Goal: Book appointment/travel/reservation

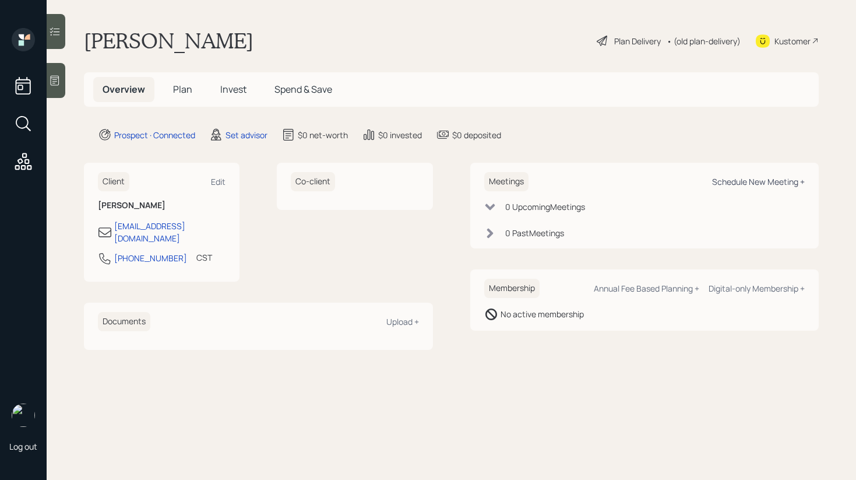
click at [771, 178] on div "Schedule New Meeting +" at bounding box center [758, 181] width 93 height 11
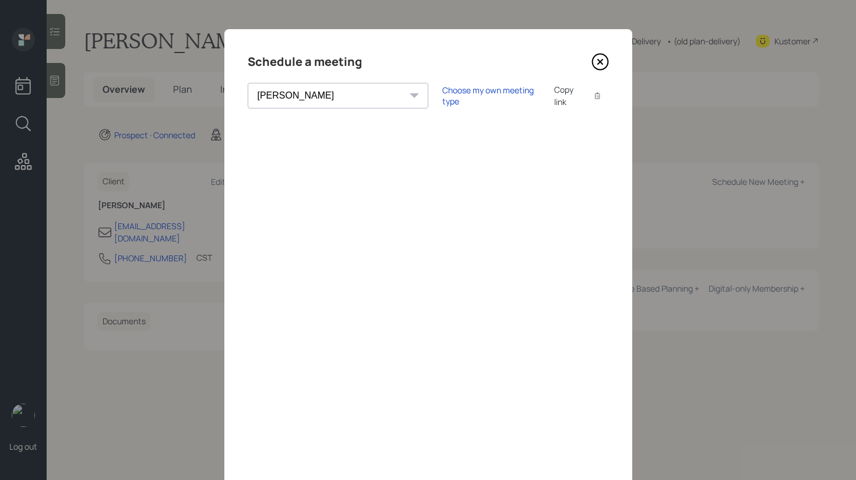
click at [333, 105] on select "[PERSON_NAME] [PERSON_NAME] [PERSON_NAME] [PERSON_NAME] [PERSON_NAME] [PERSON_N…" at bounding box center [338, 96] width 181 height 26
click at [248, 83] on select "[PERSON_NAME] [PERSON_NAME] [PERSON_NAME] [PERSON_NAME] [PERSON_NAME] [PERSON_N…" at bounding box center [338, 96] width 181 height 26
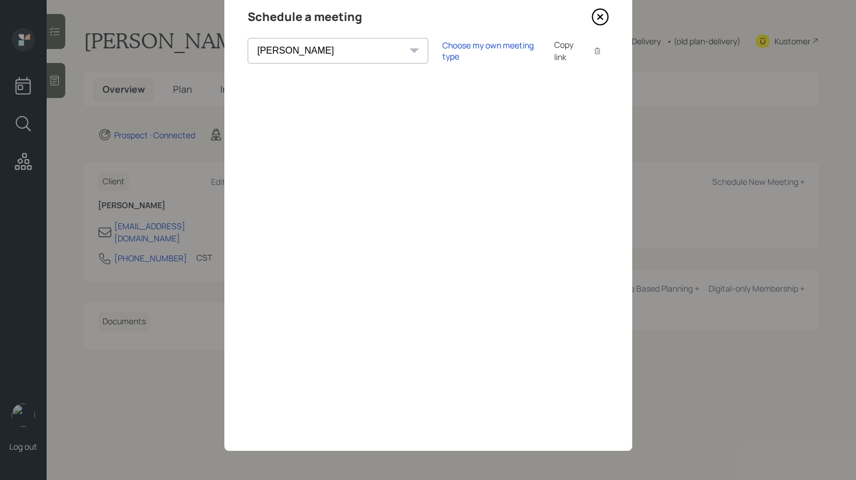
click at [339, 54] on select "[PERSON_NAME] [PERSON_NAME] [PERSON_NAME] [PERSON_NAME] [PERSON_NAME] [PERSON_N…" at bounding box center [338, 51] width 181 height 26
click at [248, 38] on select "[PERSON_NAME] [PERSON_NAME] [PERSON_NAME] [PERSON_NAME] [PERSON_NAME] [PERSON_N…" at bounding box center [338, 51] width 181 height 26
click at [314, 61] on select "[PERSON_NAME] [PERSON_NAME] [PERSON_NAME] [PERSON_NAME] [PERSON_NAME] [PERSON_N…" at bounding box center [338, 51] width 181 height 26
select select "round-[PERSON_NAME]"
click at [248, 38] on select "[PERSON_NAME] [PERSON_NAME] [PERSON_NAME] [PERSON_NAME] [PERSON_NAME] [PERSON_N…" at bounding box center [338, 51] width 181 height 26
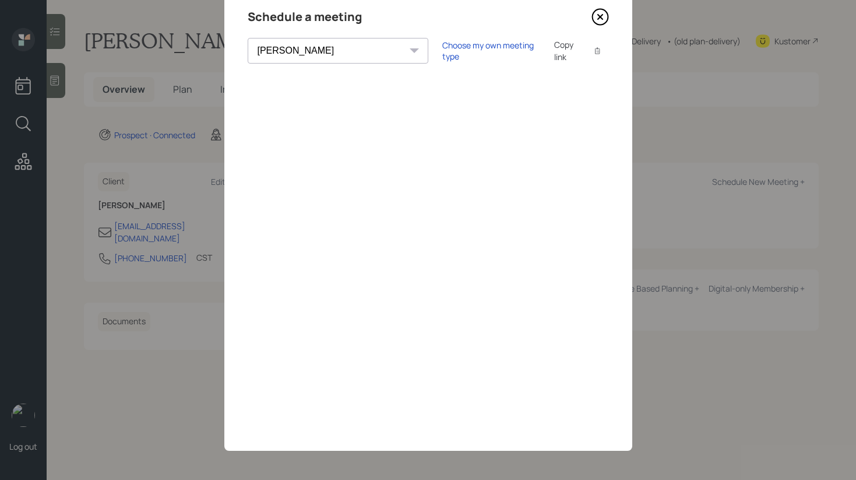
click at [603, 18] on icon at bounding box center [600, 16] width 17 height 17
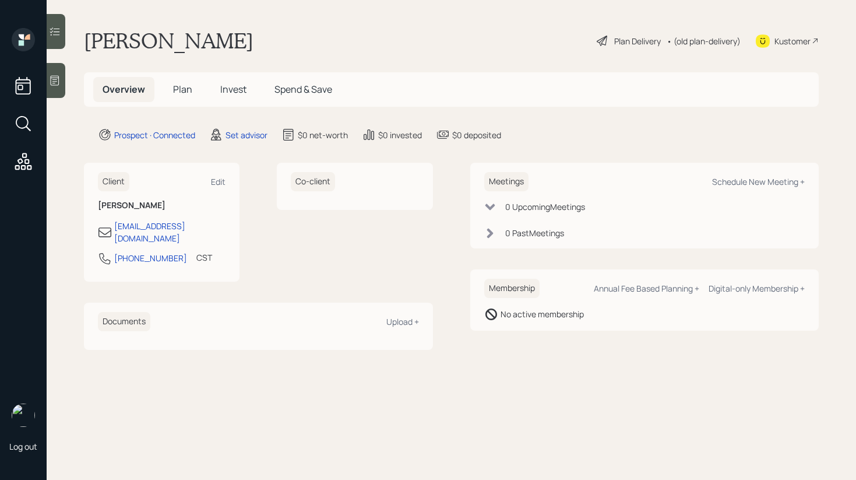
click at [59, 91] on div at bounding box center [56, 80] width 19 height 35
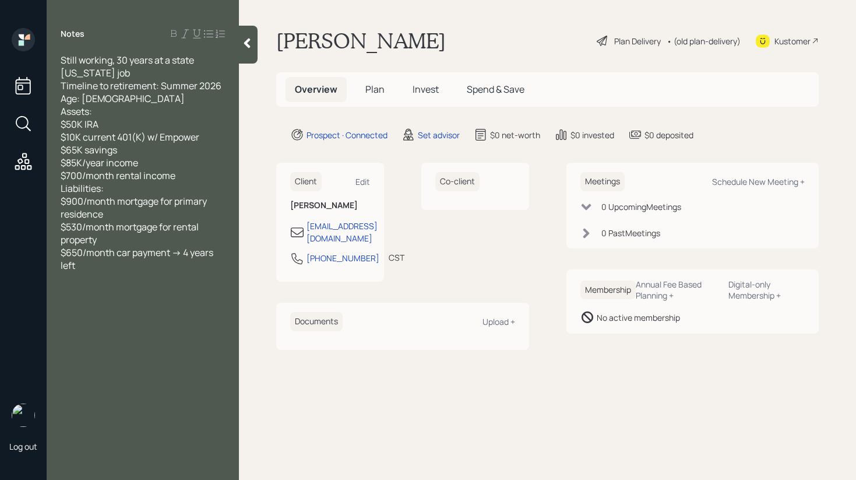
click at [255, 58] on div at bounding box center [248, 45] width 19 height 38
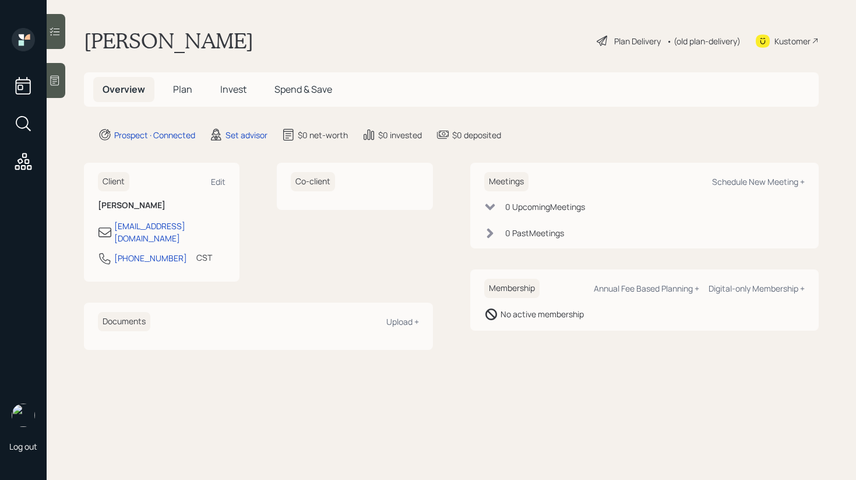
click at [56, 83] on icon at bounding box center [55, 81] width 12 height 12
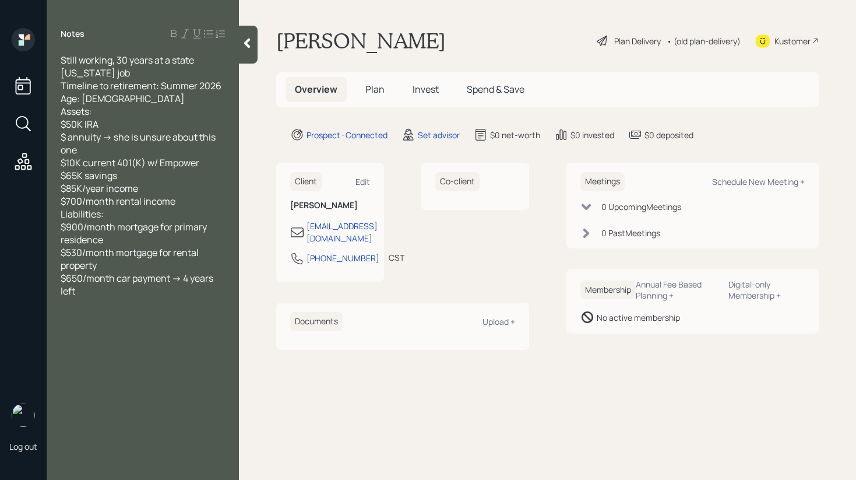
click at [248, 57] on div at bounding box center [248, 45] width 19 height 38
